Goal: Task Accomplishment & Management: Complete application form

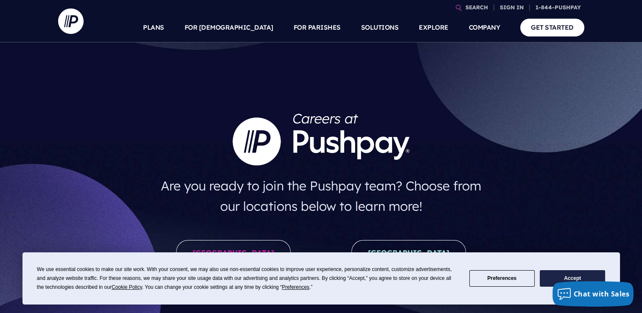
click at [553, 271] on button "Accept" at bounding box center [571, 278] width 65 height 17
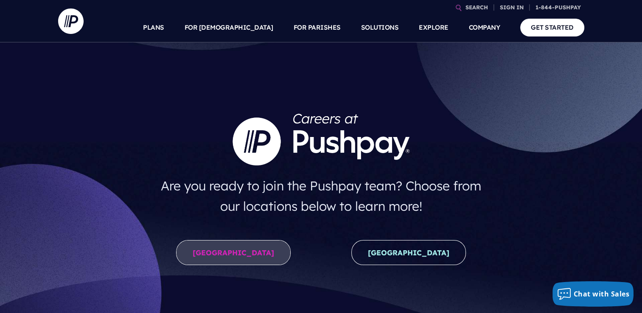
click at [239, 256] on link "United States" at bounding box center [233, 252] width 115 height 25
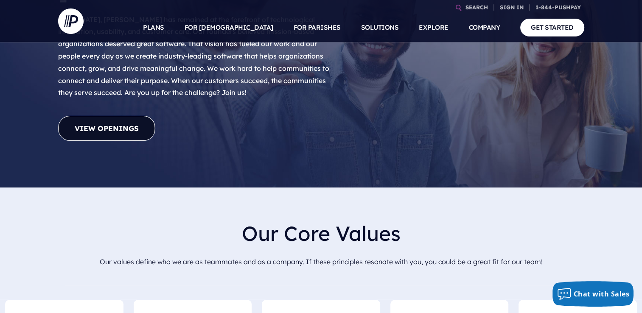
click at [116, 116] on link "View Openings" at bounding box center [106, 128] width 97 height 25
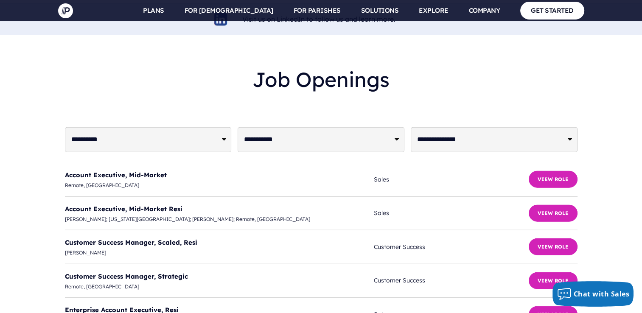
scroll to position [2054, 0]
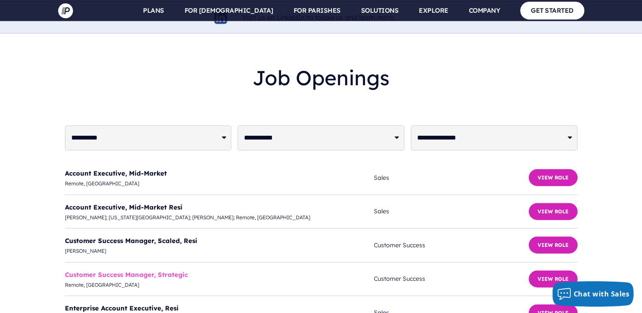
click at [140, 271] on link "Customer Success Manager, Strategic" at bounding box center [126, 275] width 123 height 8
